Goal: Task Accomplishment & Management: Complete application form

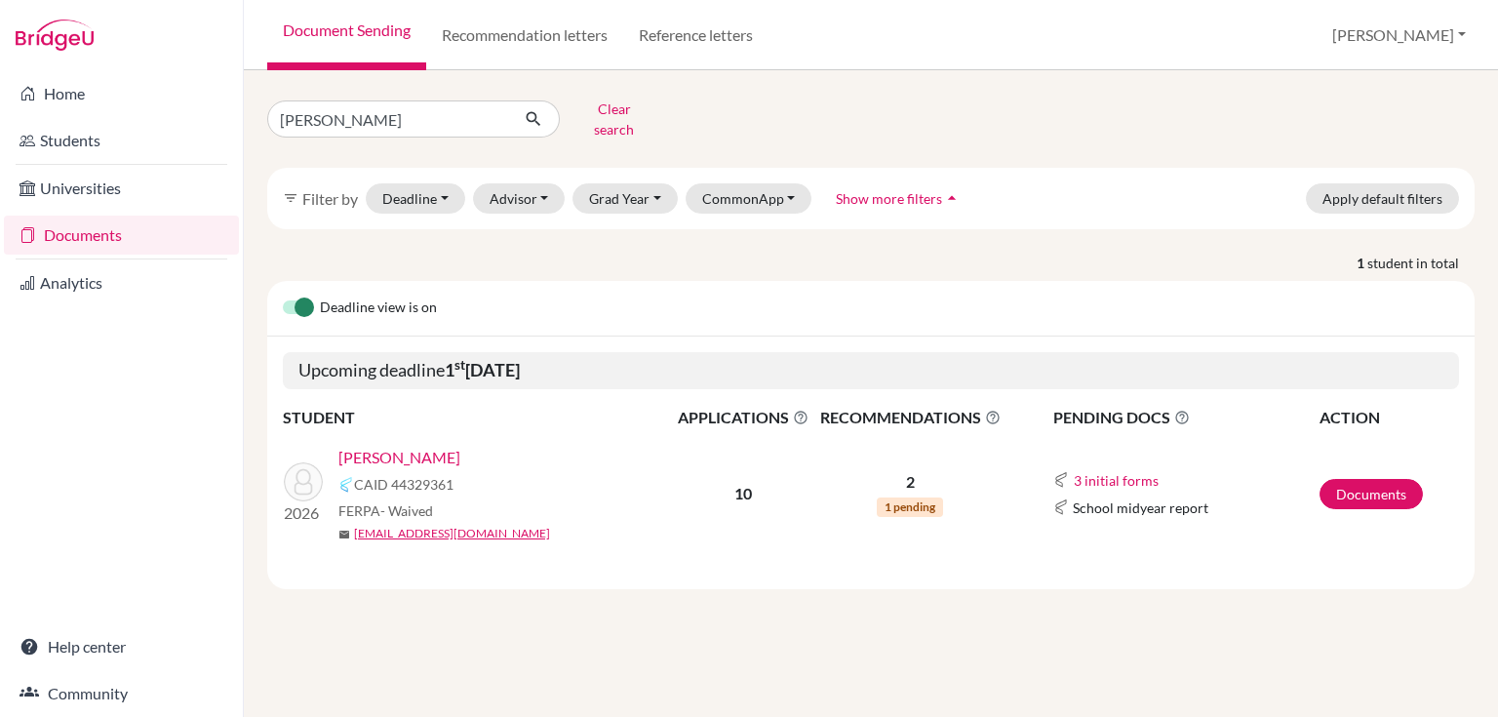
click at [86, 233] on link "Documents" at bounding box center [121, 235] width 235 height 39
drag, startPoint x: 345, startPoint y: 122, endPoint x: 269, endPoint y: 101, distance: 78.8
click at [269, 101] on input "wang" at bounding box center [388, 118] width 242 height 37
click at [686, 30] on link "Reference letters" at bounding box center [695, 35] width 145 height 70
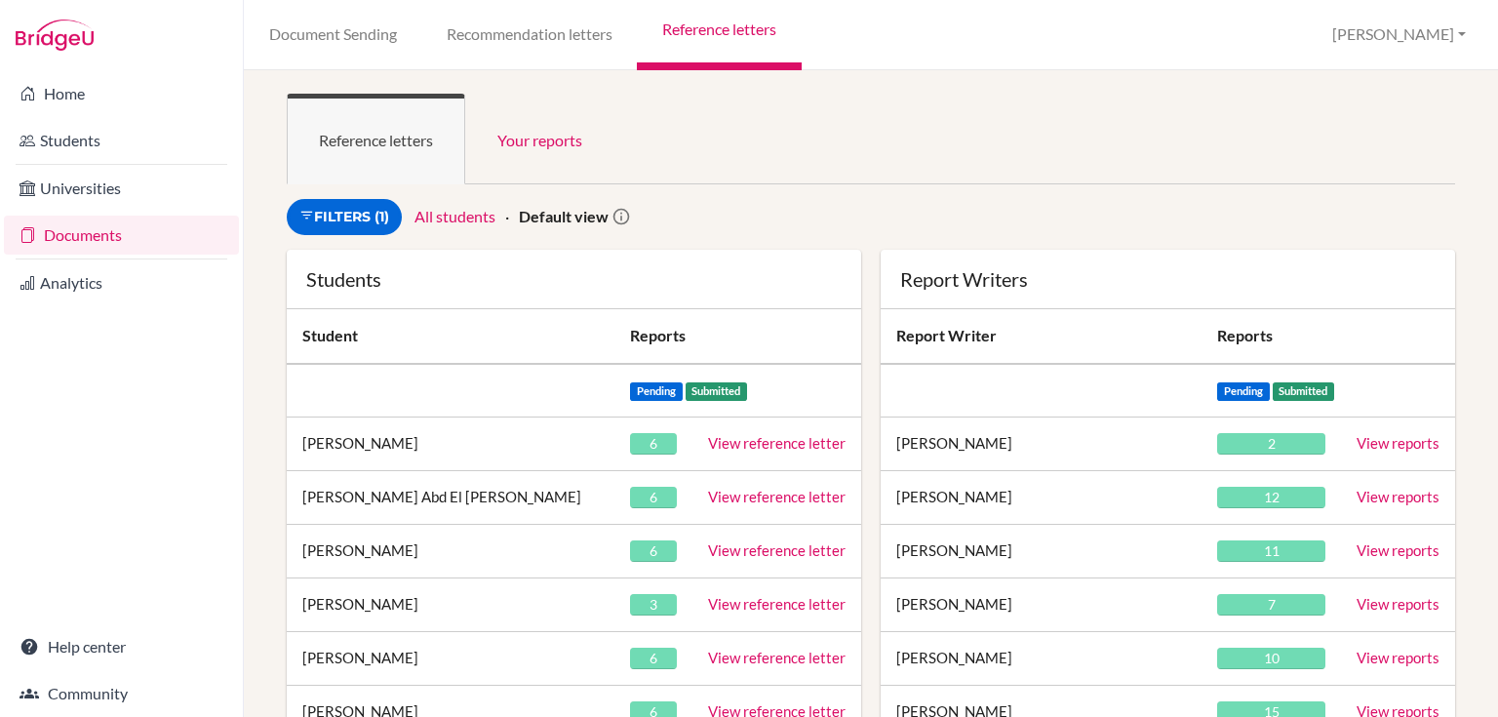
click at [900, 109] on ul "Reference letters Your reports" at bounding box center [871, 139] width 1168 height 91
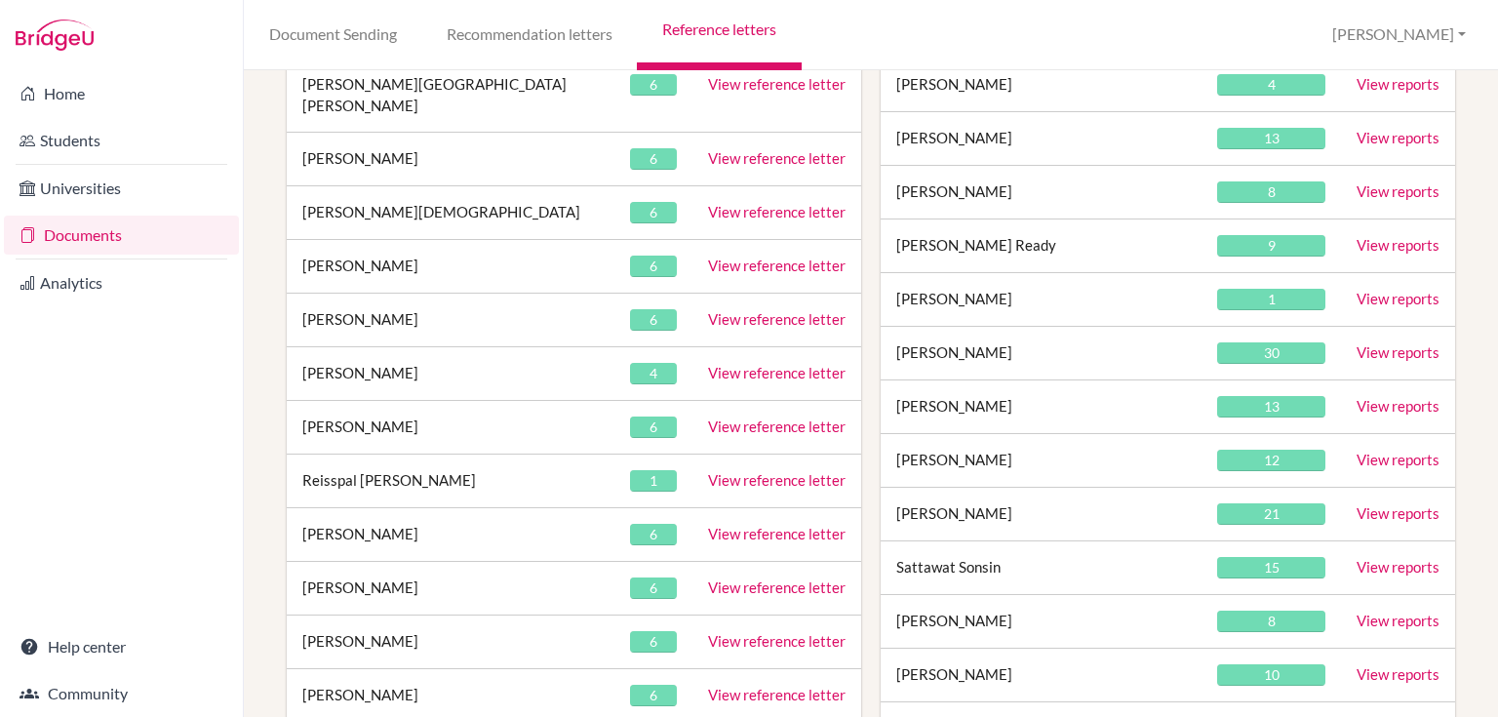
click at [786, 417] on link "View reference letter" at bounding box center [776, 426] width 137 height 18
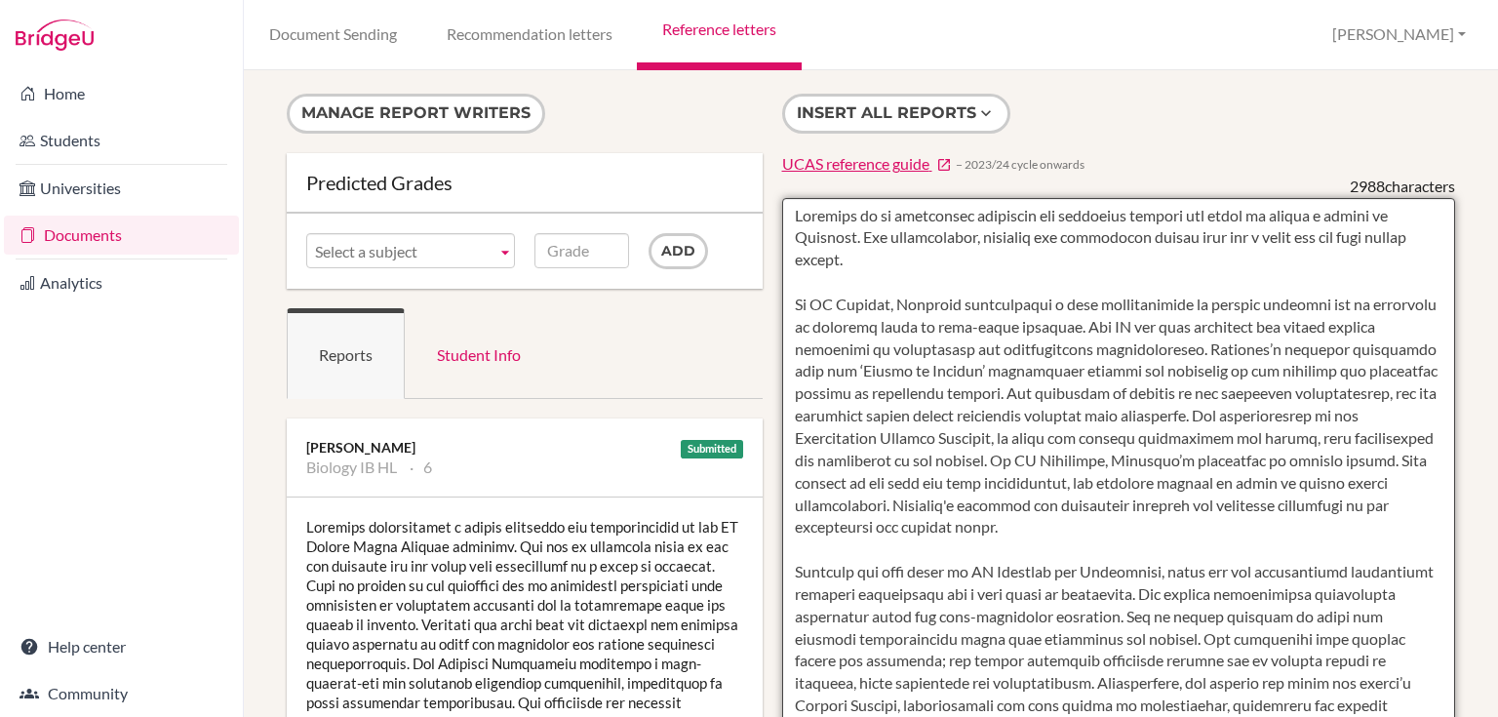
drag, startPoint x: 854, startPoint y: 241, endPoint x: 786, endPoint y: 223, distance: 70.5
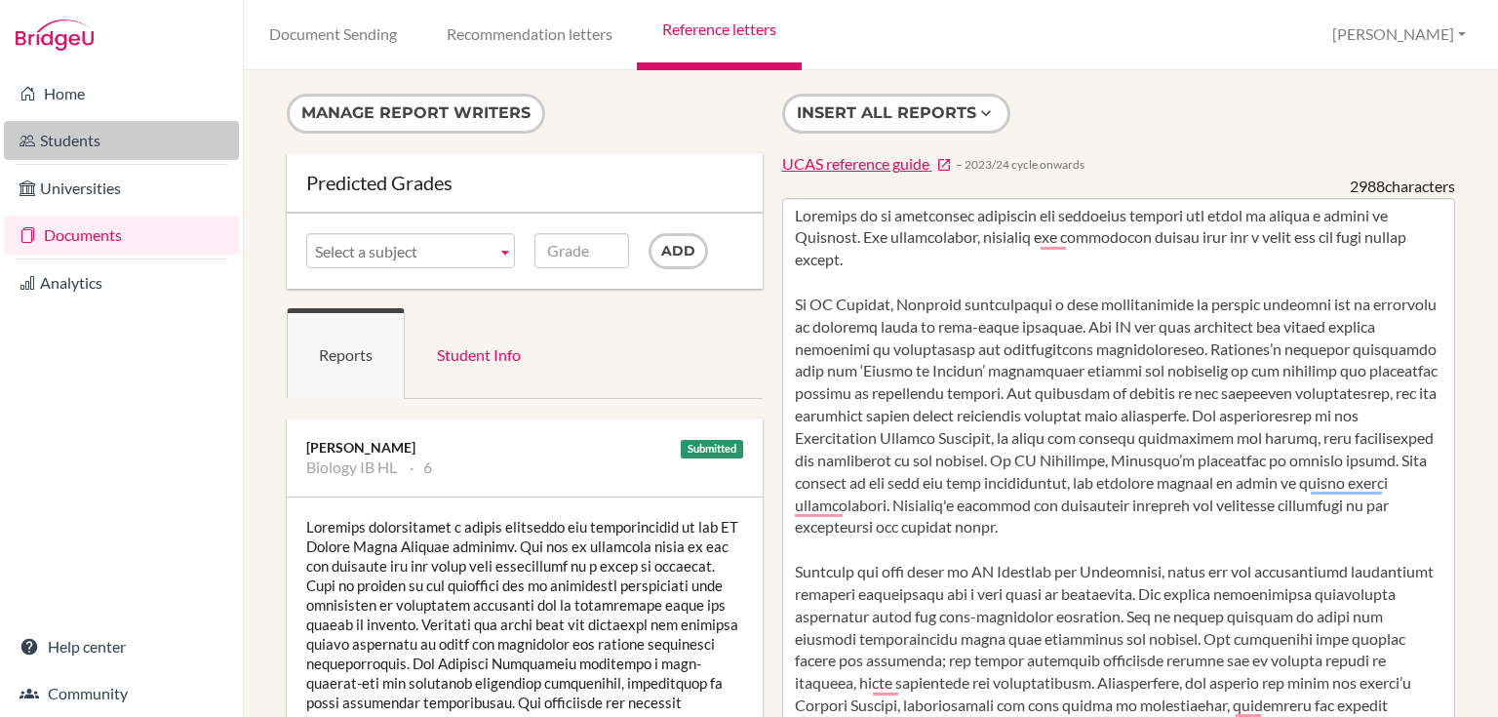
click at [79, 138] on link "Students" at bounding box center [121, 140] width 235 height 39
